Goal: Communication & Community: Share content

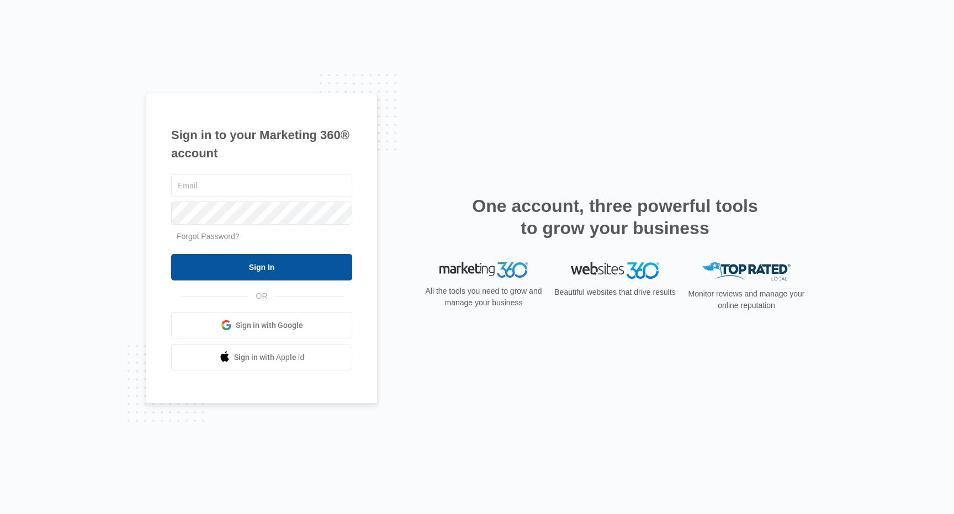
type input "[EMAIL_ADDRESS][PERSON_NAME][DOMAIN_NAME]"
click at [282, 263] on input "Sign In" at bounding box center [261, 267] width 181 height 26
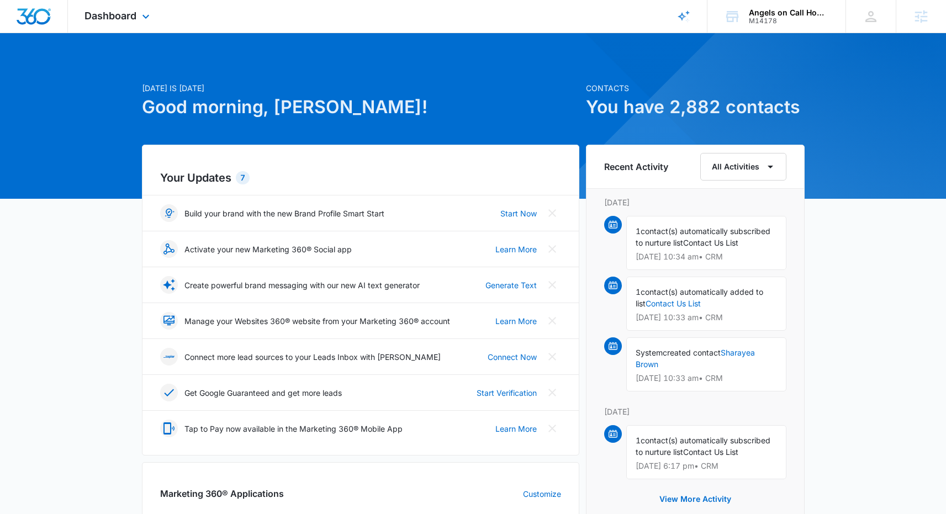
click at [139, 14] on div "Dashboard Apps Reputation Websites Forms CRM Email Social Content Ads Intellige…" at bounding box center [118, 16] width 101 height 33
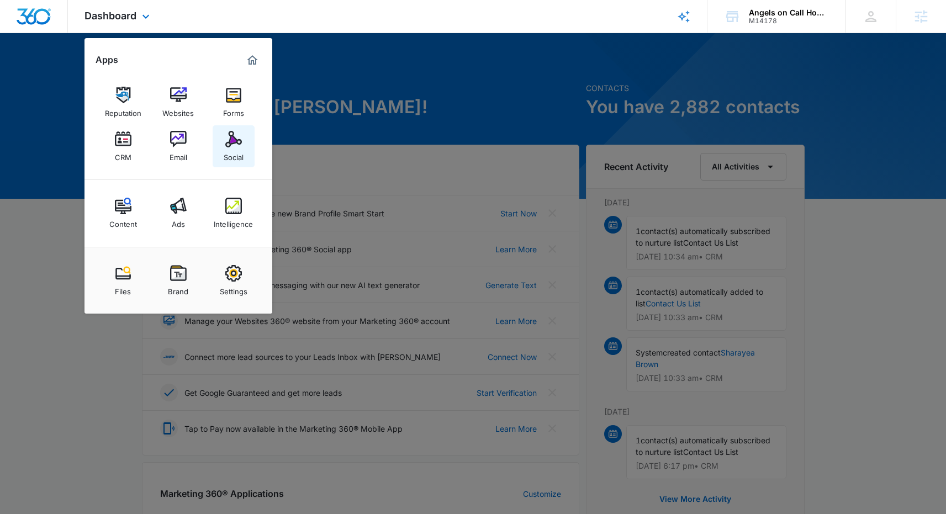
click at [232, 140] on img at bounding box center [233, 139] width 17 height 17
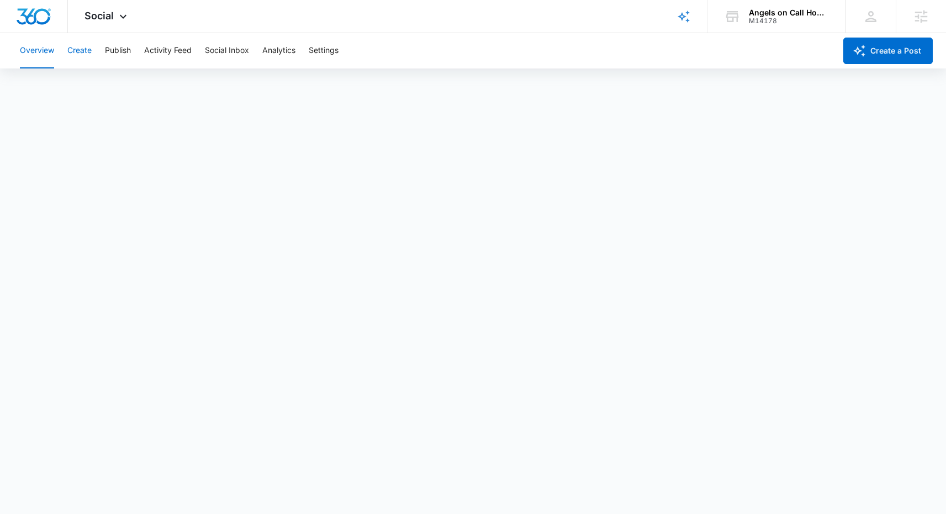
click at [79, 51] on button "Create" at bounding box center [79, 50] width 24 height 35
click at [114, 86] on button "Approvals" at bounding box center [107, 84] width 37 height 31
